Goal: Register for event/course

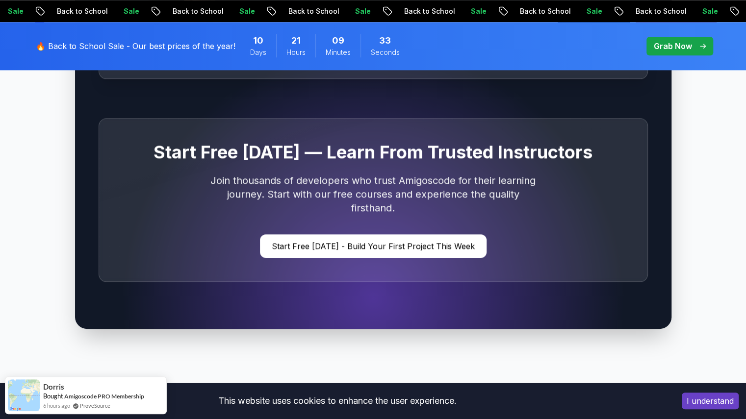
scroll to position [2944, 0]
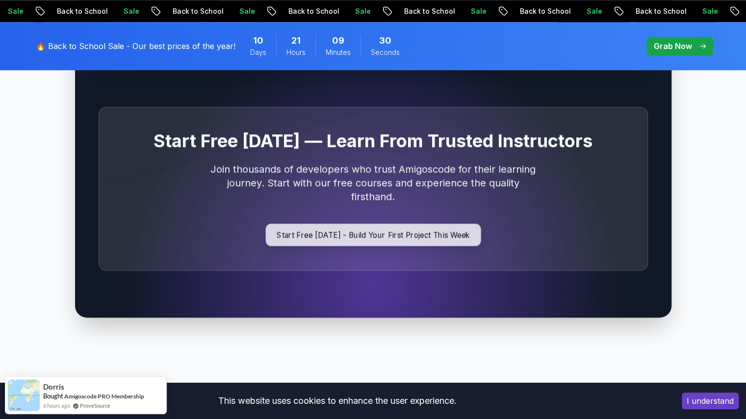
click at [447, 224] on p "Start Free [DATE] - Build Your First Project This Week" at bounding box center [372, 235] width 215 height 23
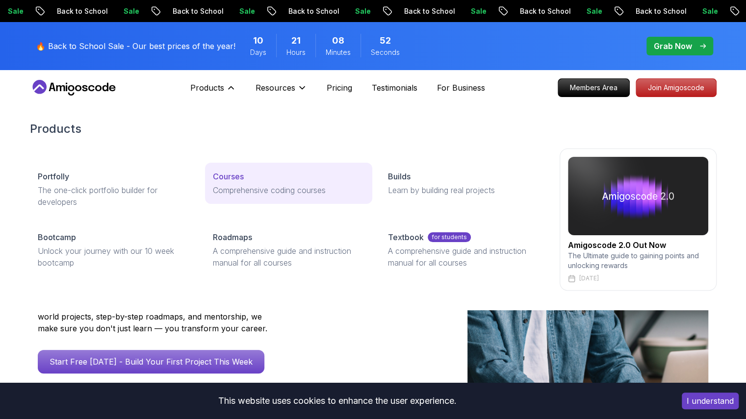
click at [254, 178] on div "Courses" at bounding box center [289, 177] width 152 height 12
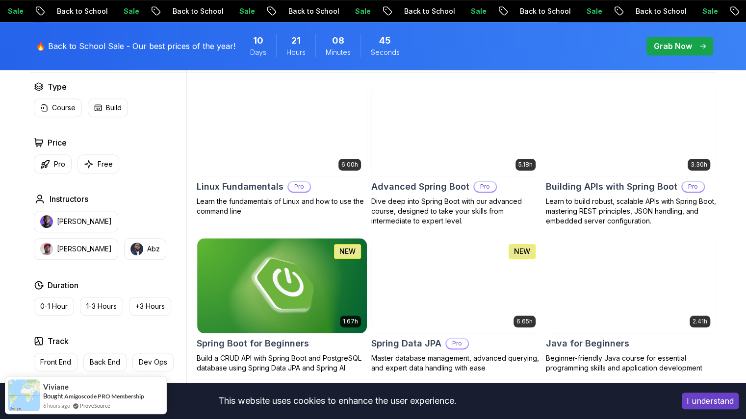
scroll to position [343, 0]
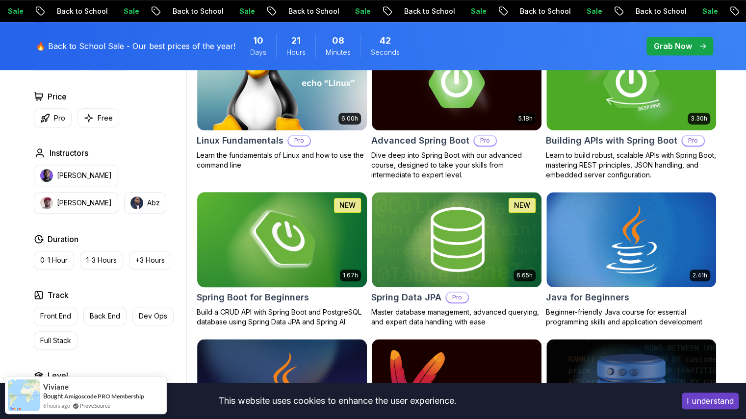
click at [312, 243] on img at bounding box center [282, 240] width 178 height 100
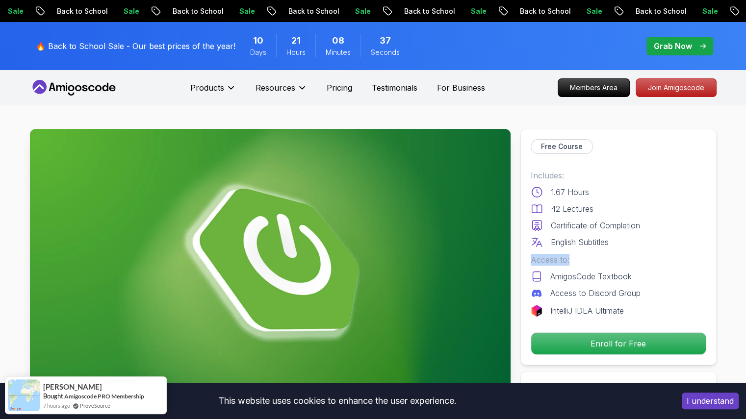
drag, startPoint x: 576, startPoint y: 258, endPoint x: 517, endPoint y: 257, distance: 59.4
click at [621, 251] on div "Includes: 1.67 Hours 42 Lectures Certificate of Completion English Subtitles Ac…" at bounding box center [619, 243] width 176 height 147
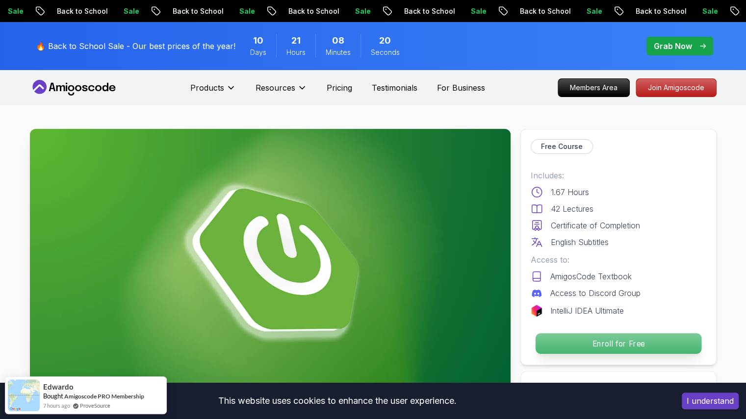
click at [628, 344] on p "Enroll for Free" at bounding box center [618, 344] width 166 height 21
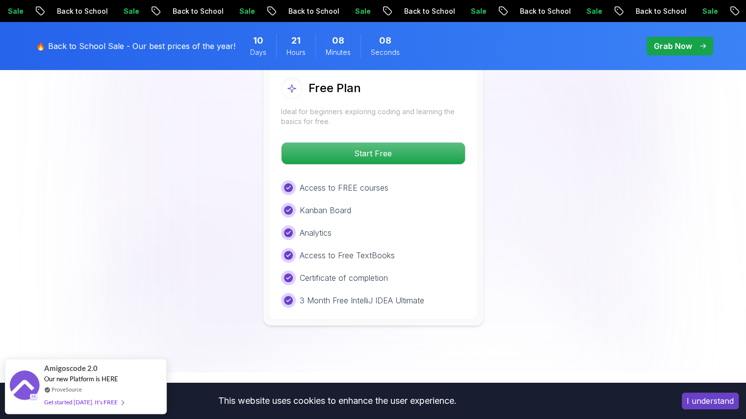
scroll to position [2090, 0]
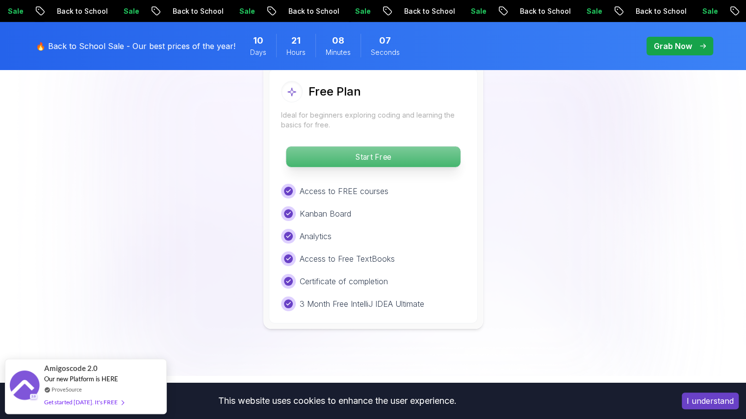
click at [367, 147] on p "Start Free" at bounding box center [373, 157] width 174 height 21
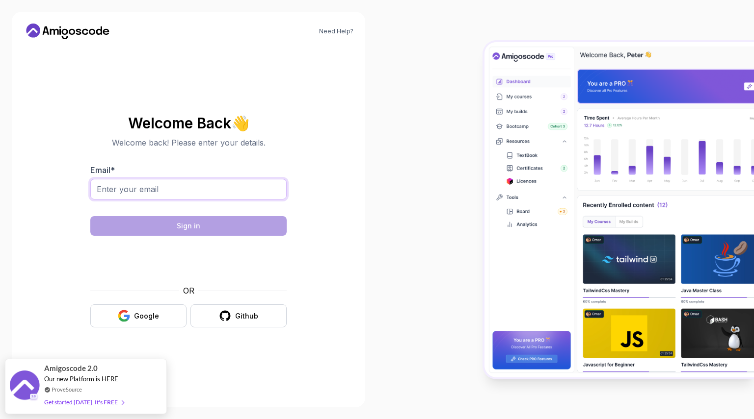
click at [246, 188] on input "Email *" at bounding box center [188, 189] width 196 height 21
click at [340, 226] on section "Welcome Back 👋 Welcome back! Please enter your details. Email * Sign in OR Goog…" at bounding box center [189, 221] width 330 height 232
click at [171, 313] on button "Google" at bounding box center [138, 316] width 96 height 23
click at [172, 193] on input "Email *" at bounding box center [188, 189] width 196 height 21
type input "colebarontech@gmail.com"
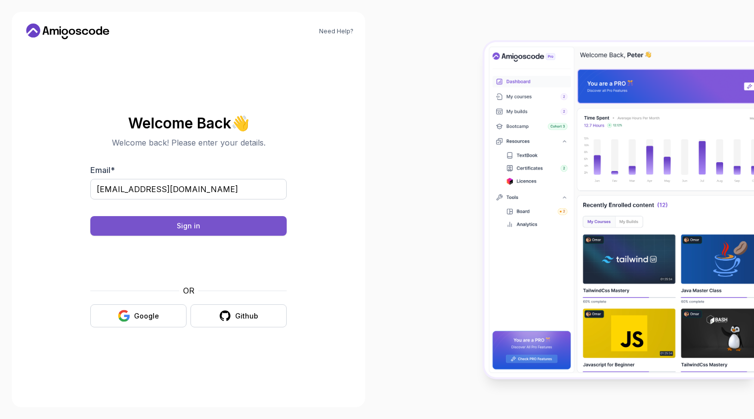
click at [226, 224] on button "Sign in" at bounding box center [188, 226] width 196 height 20
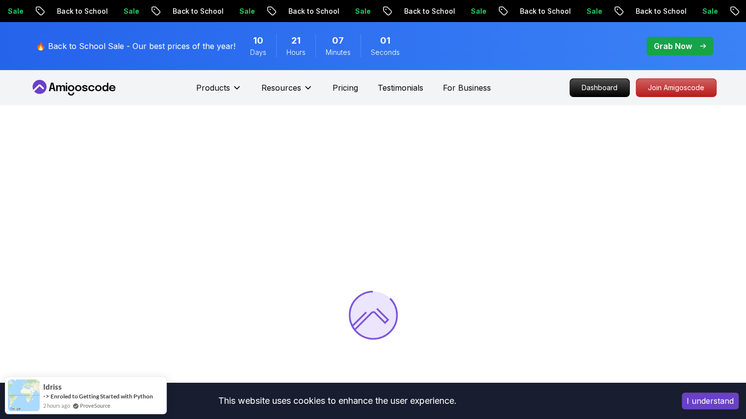
click at [608, 201] on div at bounding box center [373, 314] width 746 height 419
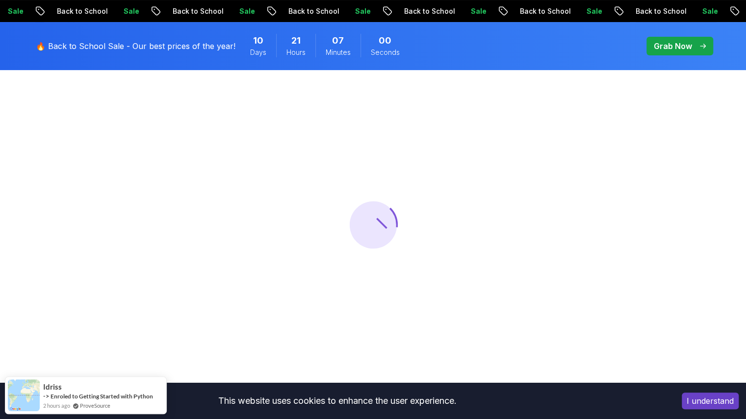
scroll to position [98, 0]
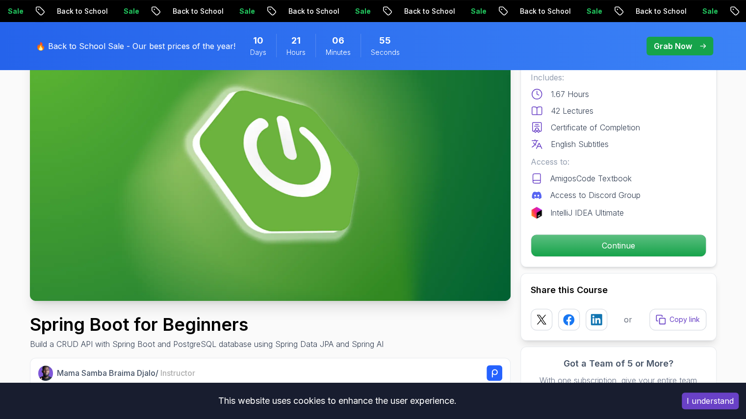
click at [694, 402] on button "I understand" at bounding box center [710, 401] width 57 height 17
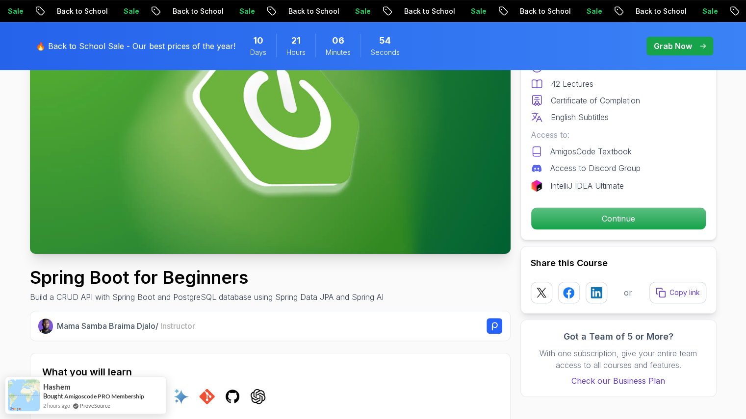
scroll to position [147, 0]
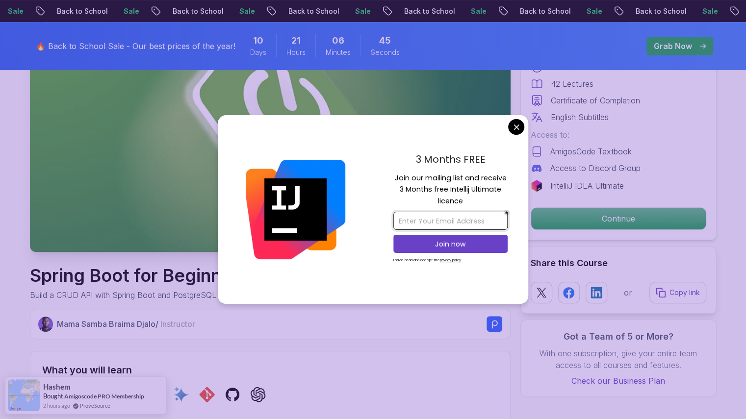
click at [460, 220] on input "email" at bounding box center [450, 221] width 114 height 18
type input "colelfbaron@gmail.com"
click at [463, 246] on p "Join now" at bounding box center [450, 244] width 93 height 10
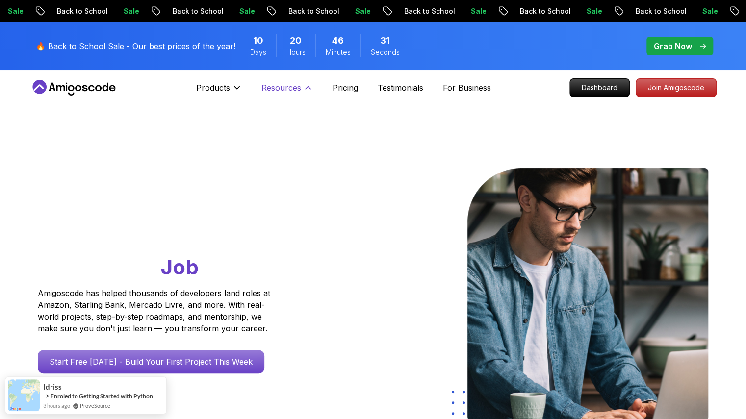
click at [301, 93] on button "Resources" at bounding box center [288, 92] width 52 height 20
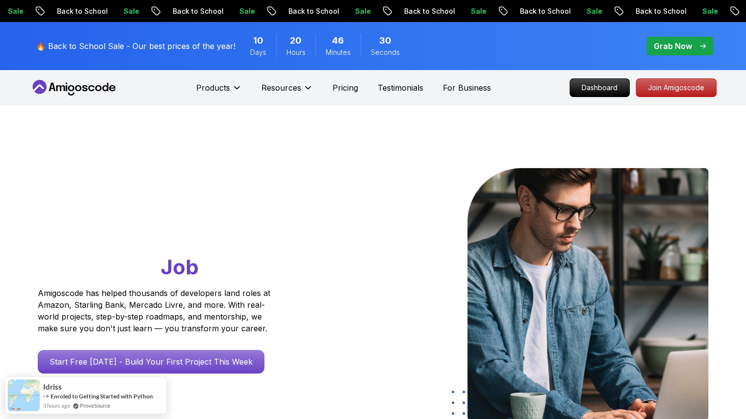
click at [225, 81] on div "Products" at bounding box center [219, 88] width 46 height 20
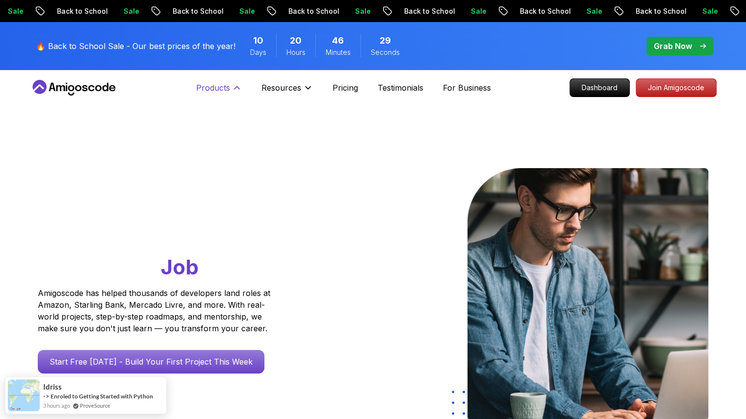
click at [230, 89] on p "Products" at bounding box center [213, 88] width 34 height 12
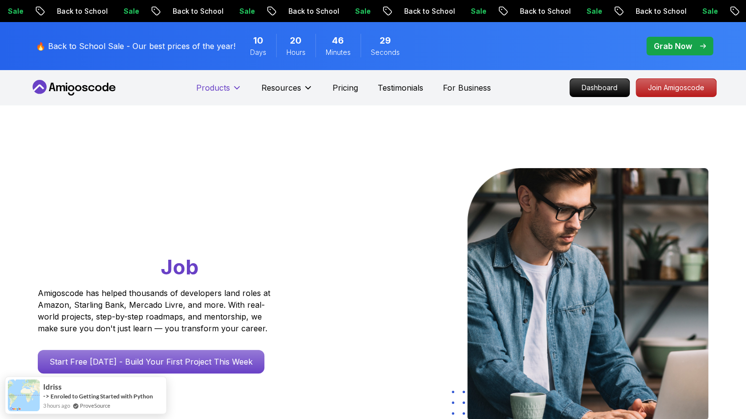
click at [230, 89] on p "Products" at bounding box center [213, 88] width 34 height 12
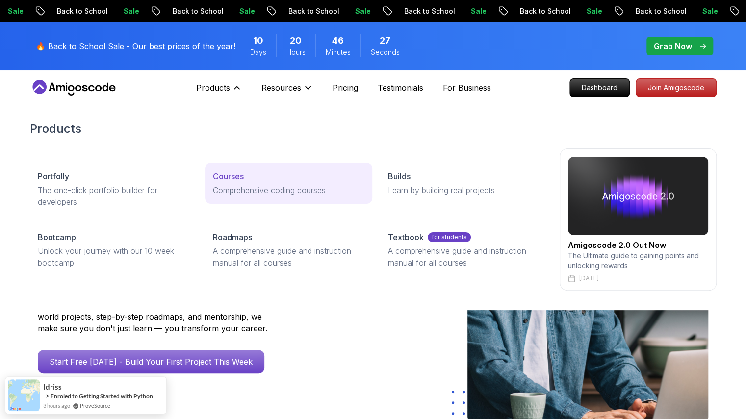
click at [251, 188] on p "Comprehensive coding courses" at bounding box center [289, 190] width 152 height 12
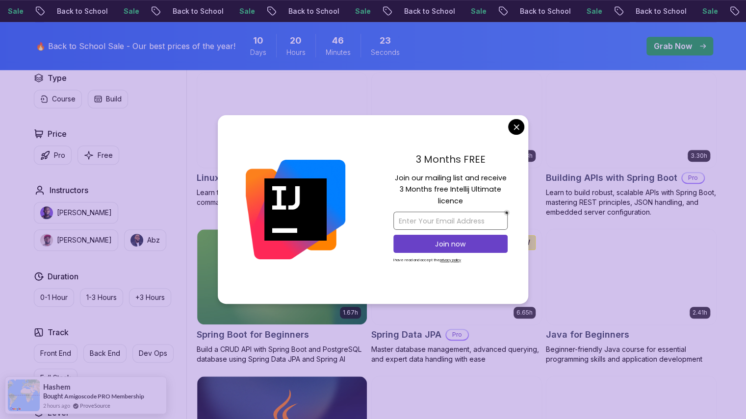
scroll to position [343, 0]
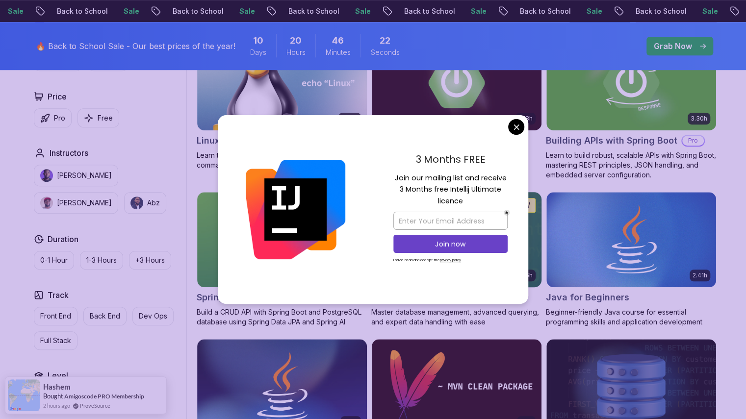
drag, startPoint x: 516, startPoint y: 126, endPoint x: 461, endPoint y: 195, distance: 88.0
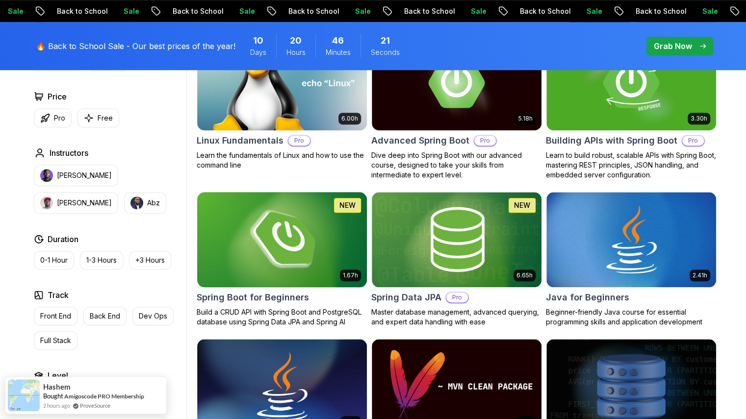
click at [290, 274] on img at bounding box center [282, 240] width 178 height 100
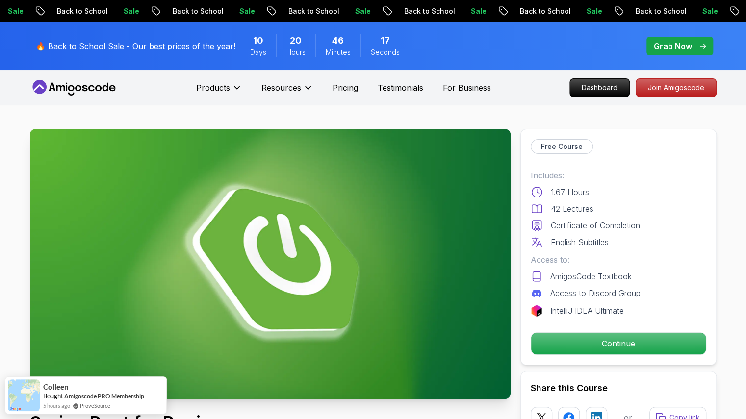
click at [575, 361] on div "Free Course Includes: 1.67 Hours 42 Lectures Certificate of Completion English …" at bounding box center [619, 247] width 196 height 236
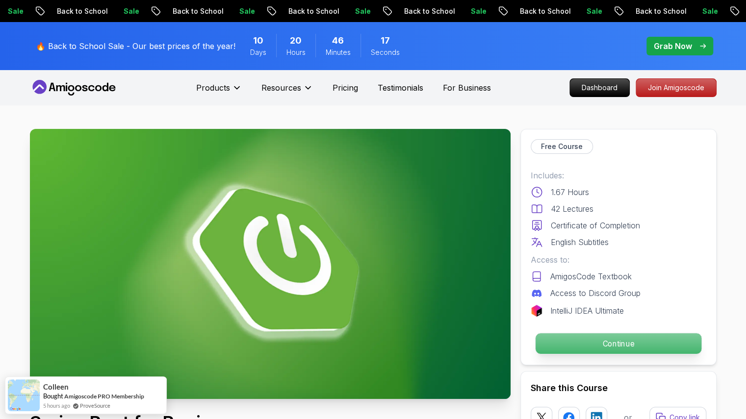
click at [576, 347] on p "Continue" at bounding box center [618, 344] width 166 height 21
